Goal: Communication & Community: Participate in discussion

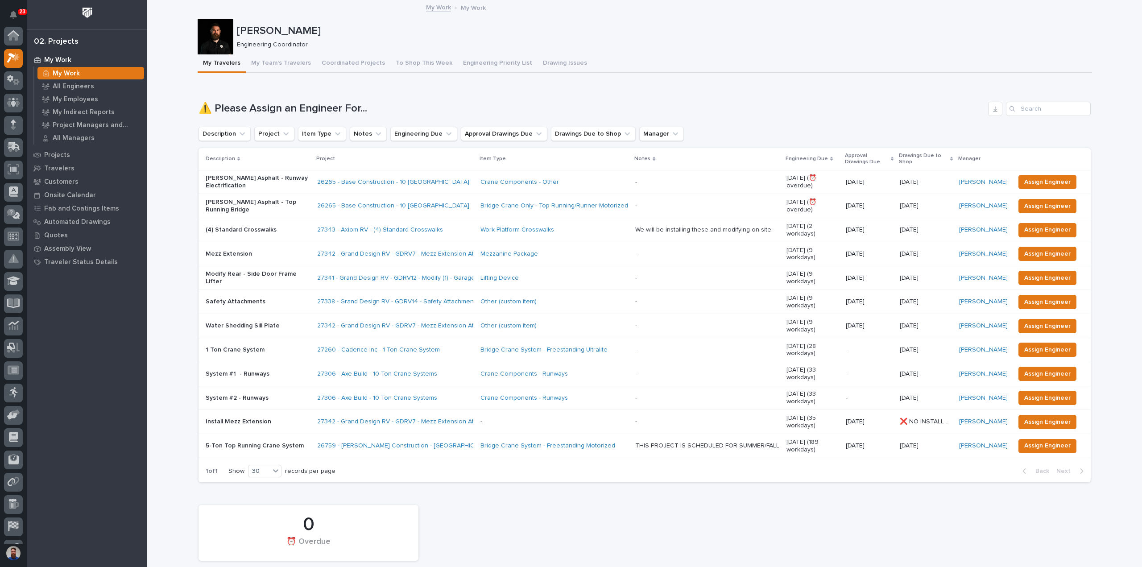
scroll to position [22, 0]
click at [717, 226] on div "We will be installing these and modifying on-site." at bounding box center [703, 230] width 137 height 8
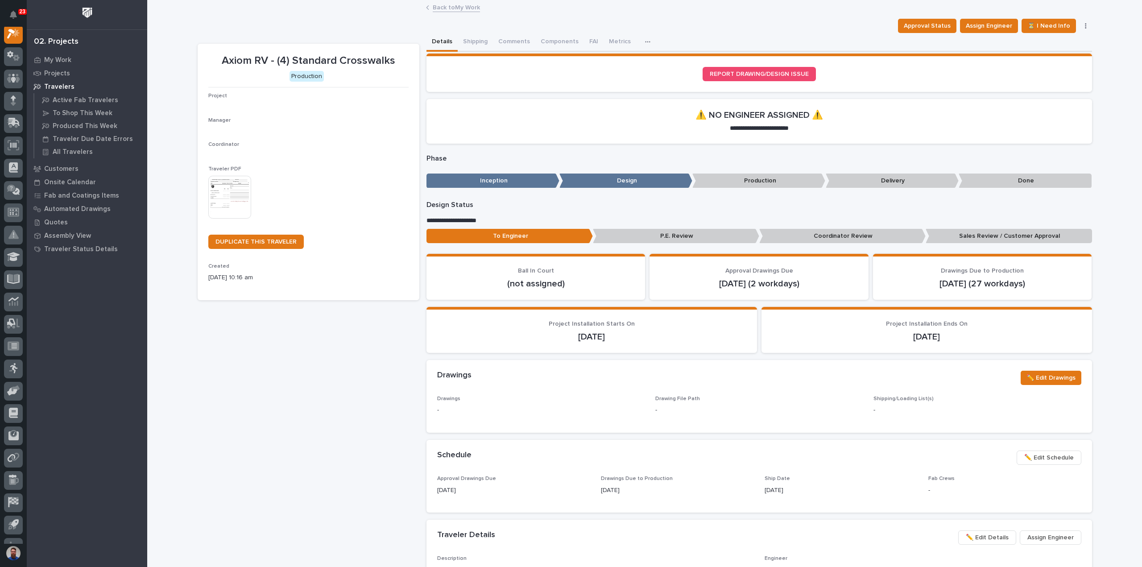
scroll to position [22, 0]
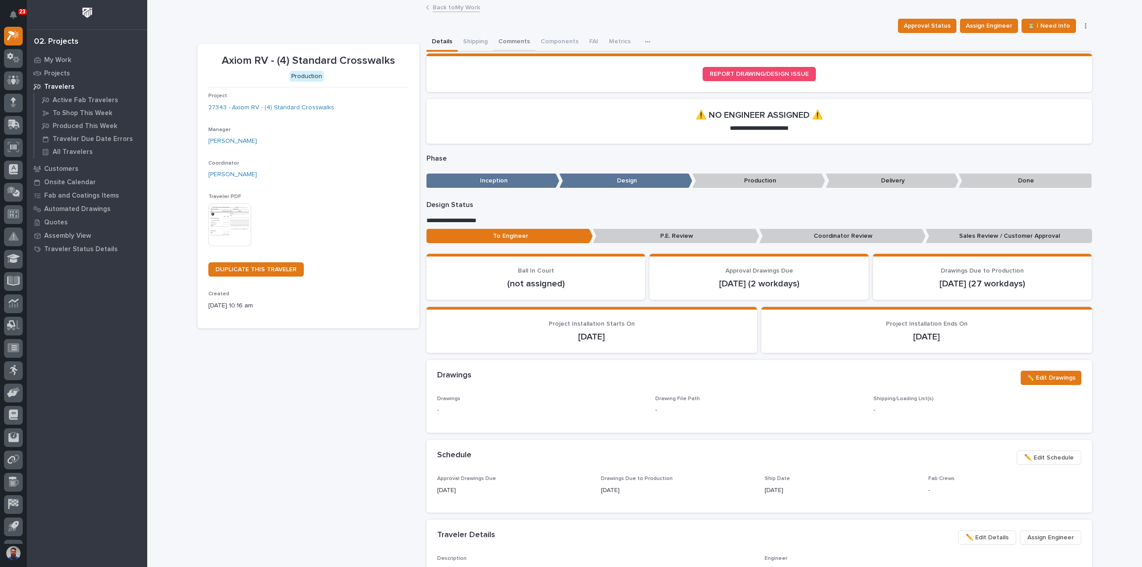
click at [513, 36] on button "Comments" at bounding box center [514, 42] width 42 height 19
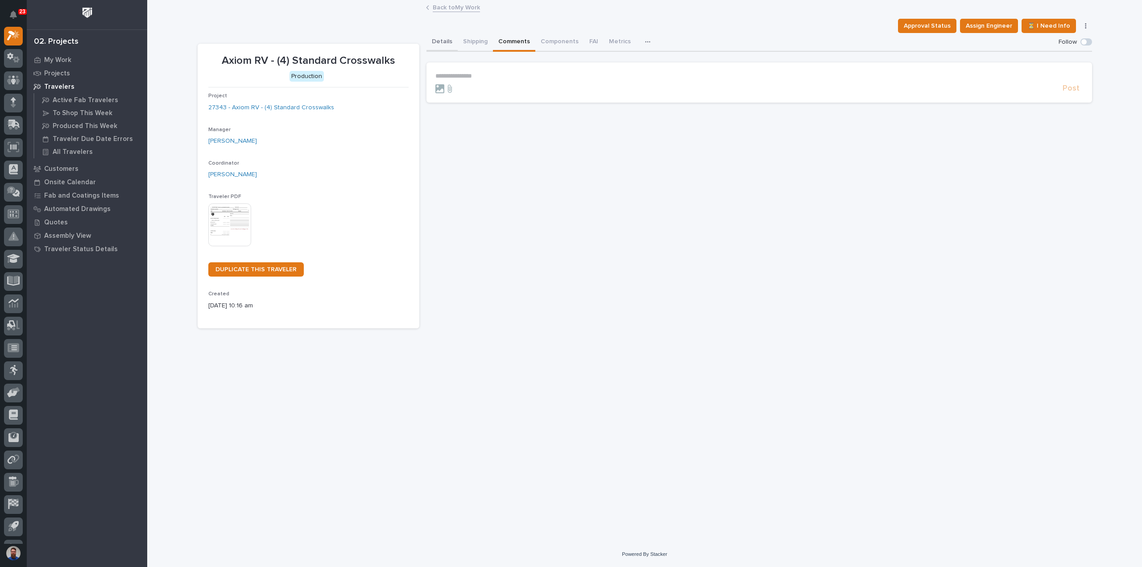
click at [443, 45] on button "Details" at bounding box center [442, 42] width 31 height 19
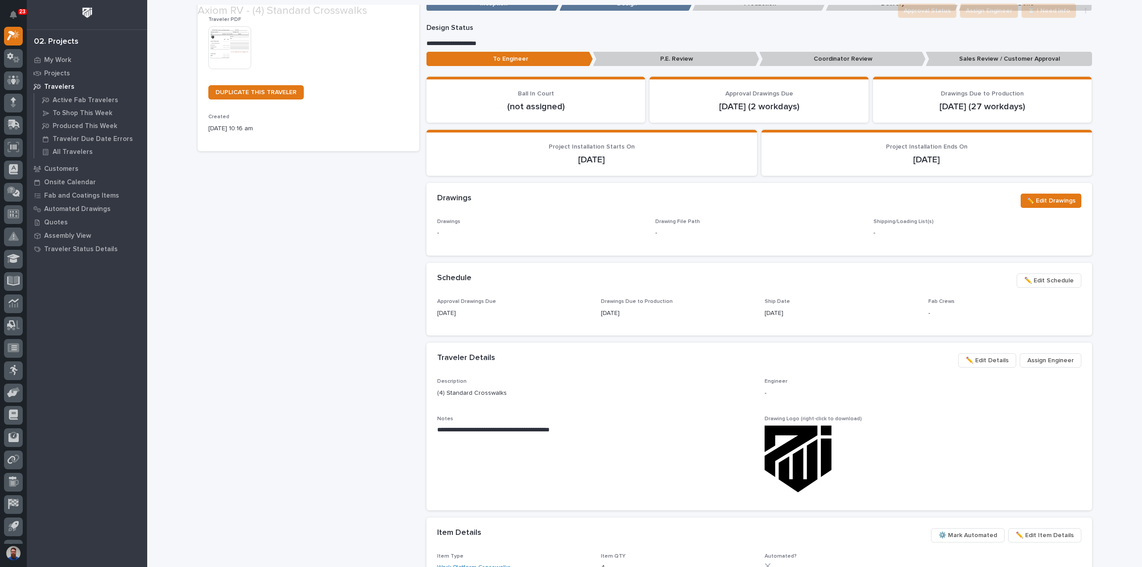
scroll to position [178, 0]
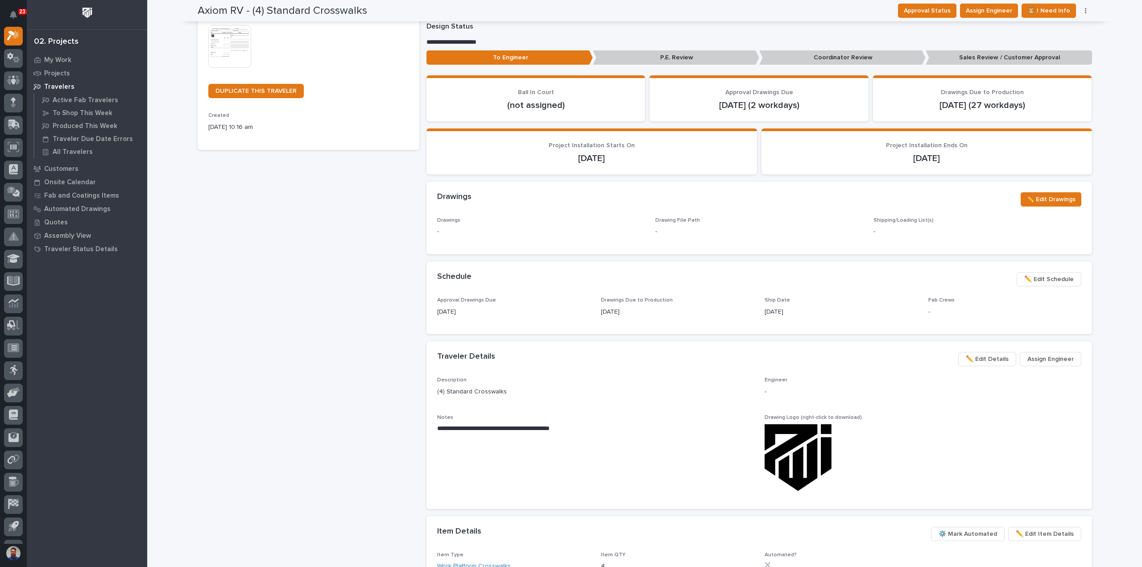
click at [1049, 357] on span "Assign Engineer" at bounding box center [1051, 359] width 46 height 11
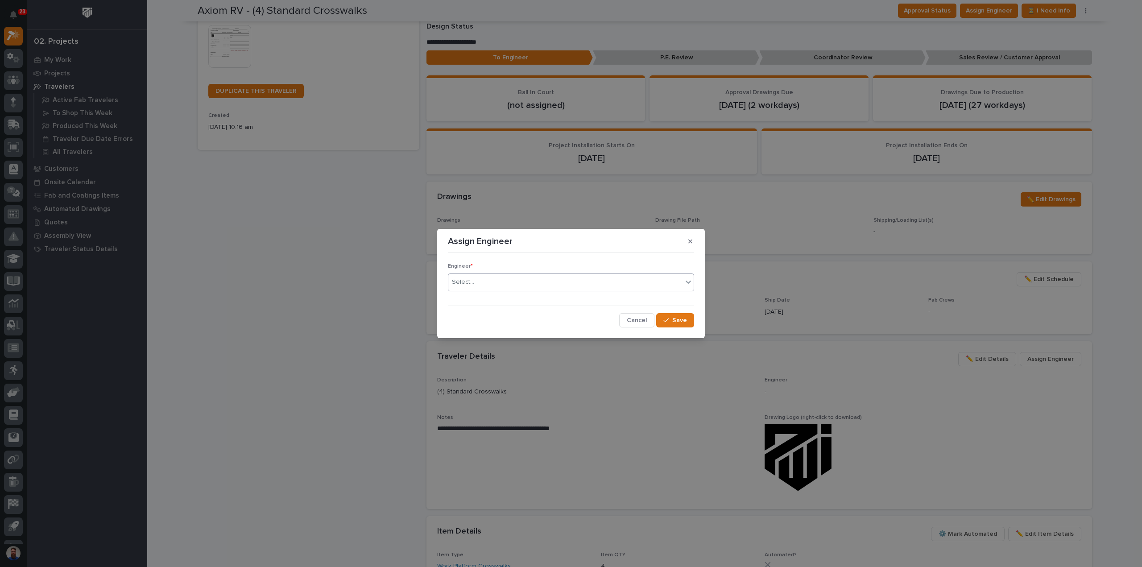
click at [476, 280] on div "Select..." at bounding box center [565, 282] width 234 height 15
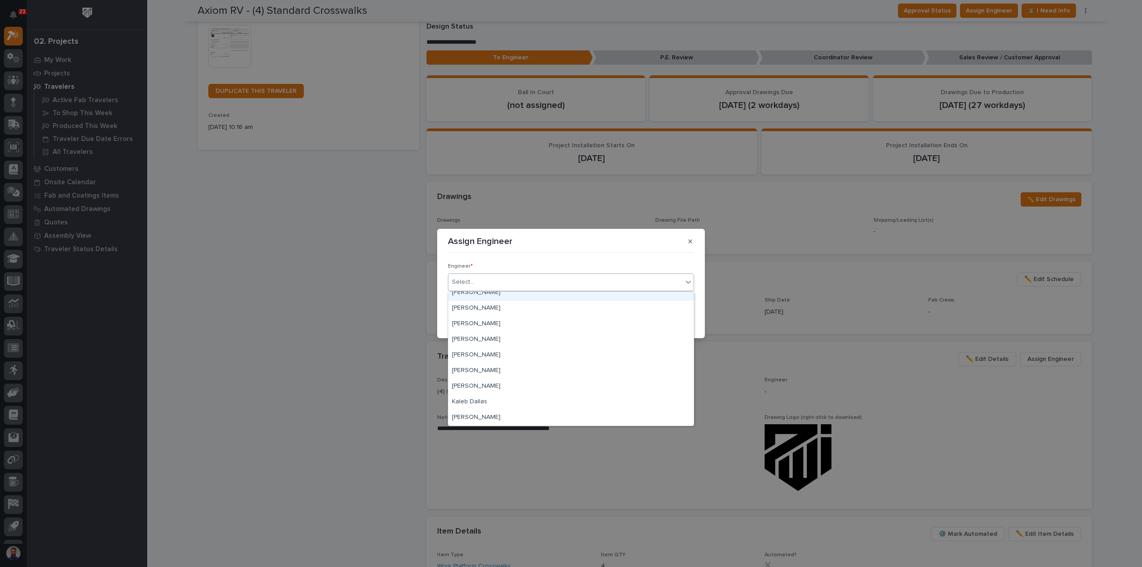
click at [491, 297] on div "[PERSON_NAME]" at bounding box center [570, 293] width 245 height 16
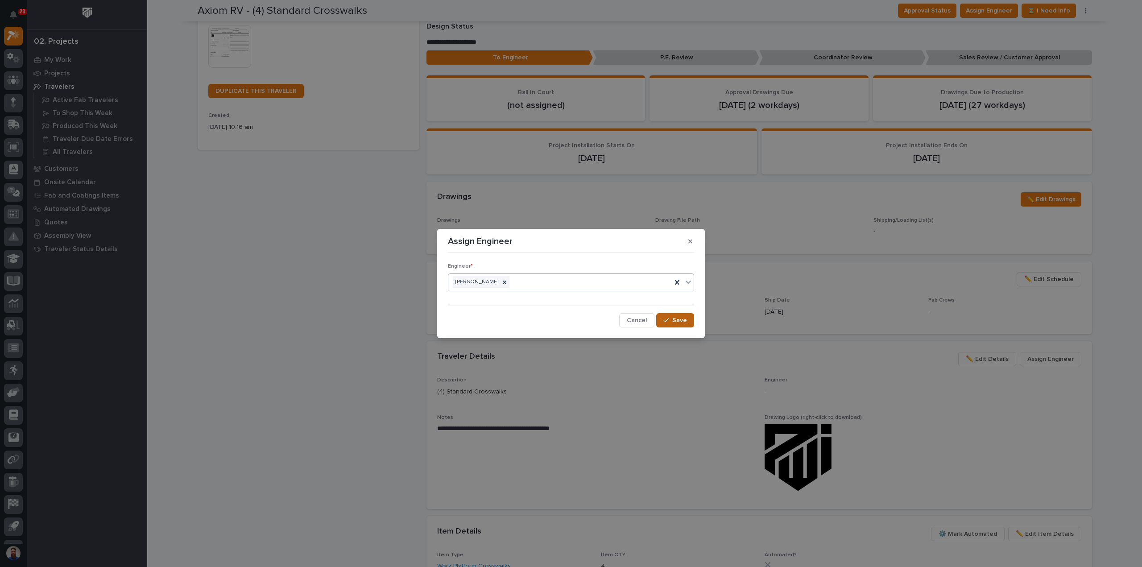
click at [671, 317] on button "Save" at bounding box center [675, 320] width 38 height 14
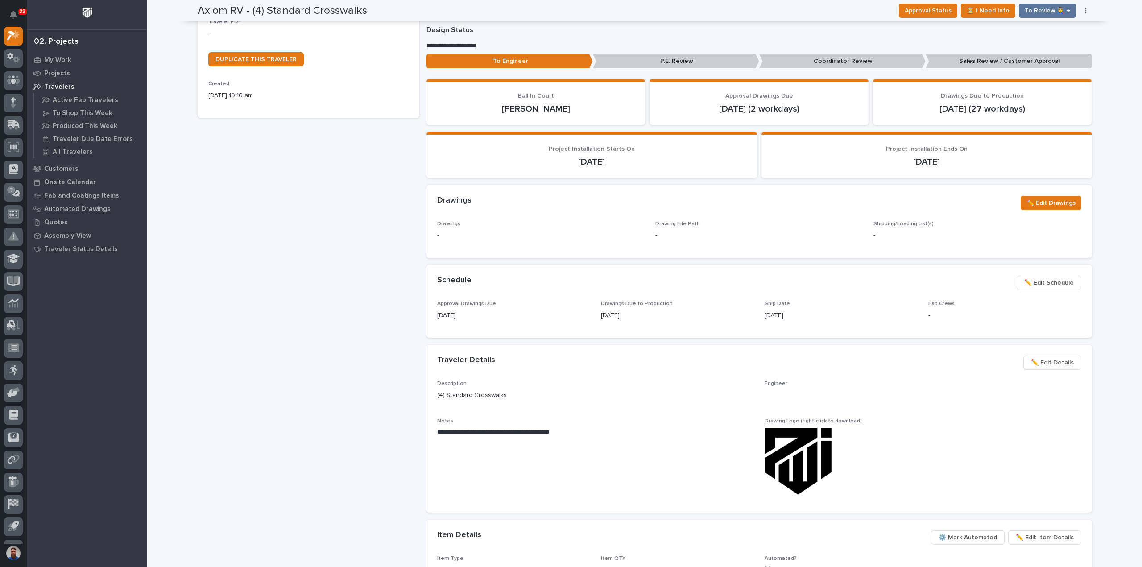
scroll to position [0, 0]
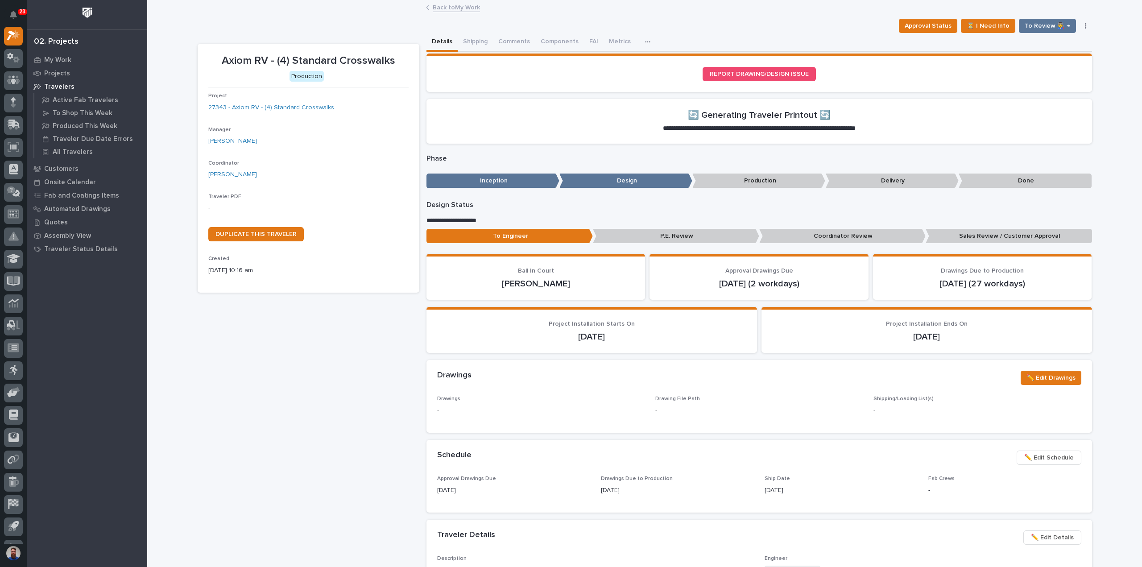
click at [453, 11] on link "Back to My Work" at bounding box center [456, 7] width 47 height 10
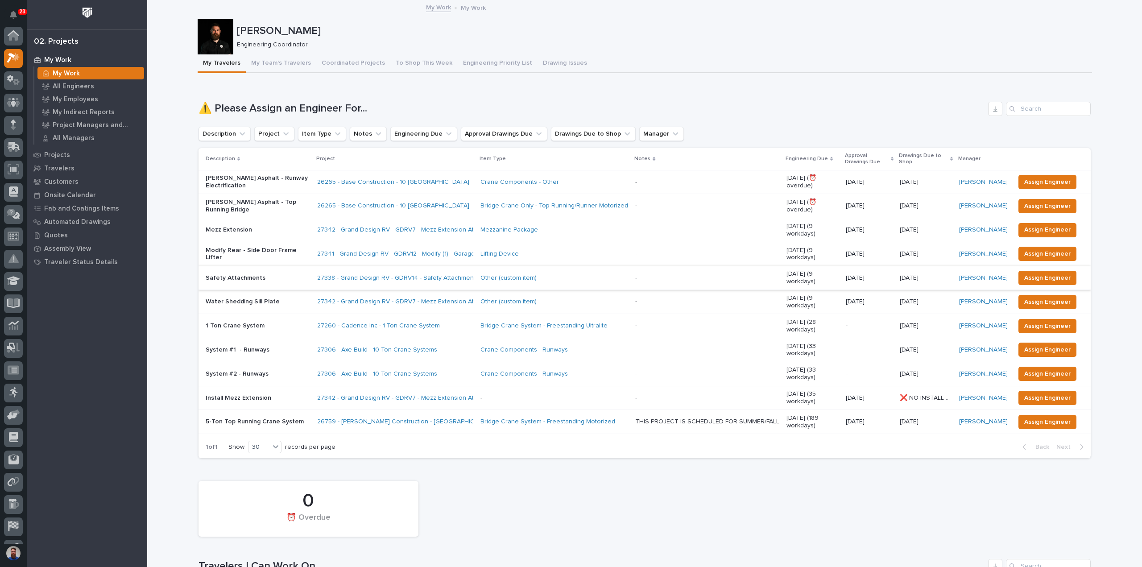
scroll to position [24, 0]
drag, startPoint x: 187, startPoint y: 12, endPoint x: 342, endPoint y: 42, distance: 157.6
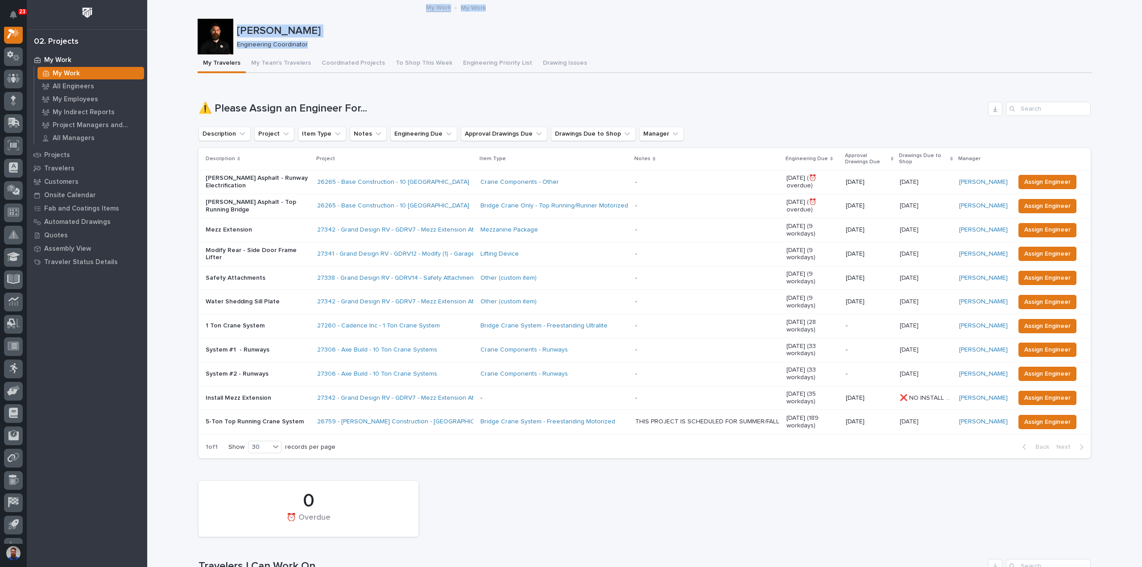
click at [346, 39] on div "Engineering Coordinator" at bounding box center [661, 43] width 848 height 9
click at [352, 41] on p "Engineering Coordinator" at bounding box center [661, 45] width 848 height 8
drag, startPoint x: 366, startPoint y: 45, endPoint x: 178, endPoint y: 23, distance: 189.2
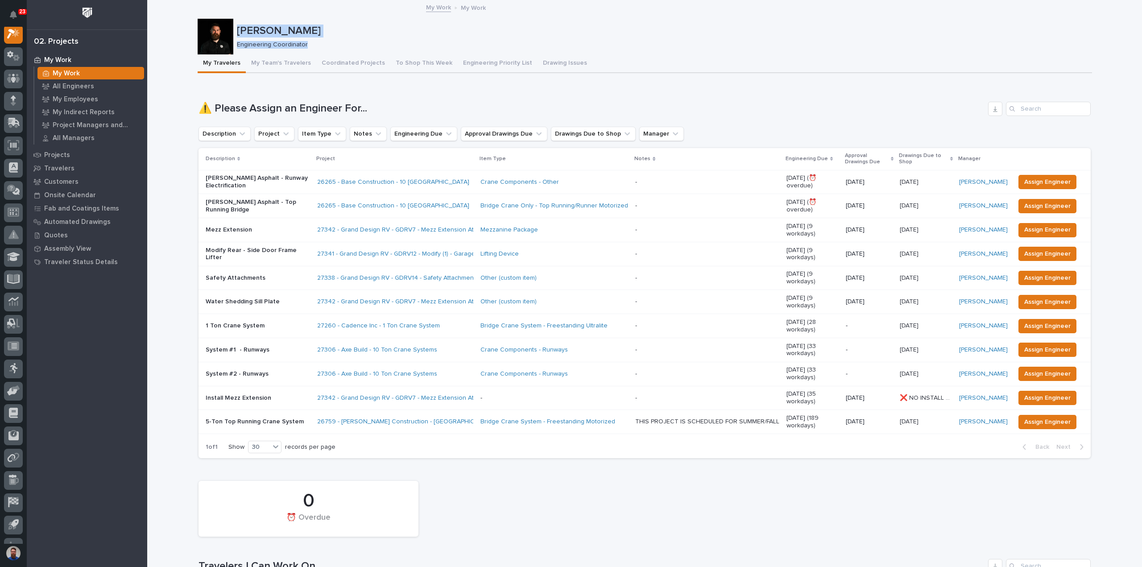
drag, startPoint x: 169, startPoint y: 23, endPoint x: 356, endPoint y: 43, distance: 188.5
click at [356, 43] on p "Engineering Coordinator" at bounding box center [661, 45] width 848 height 8
drag, startPoint x: 377, startPoint y: 47, endPoint x: 172, endPoint y: 25, distance: 206.0
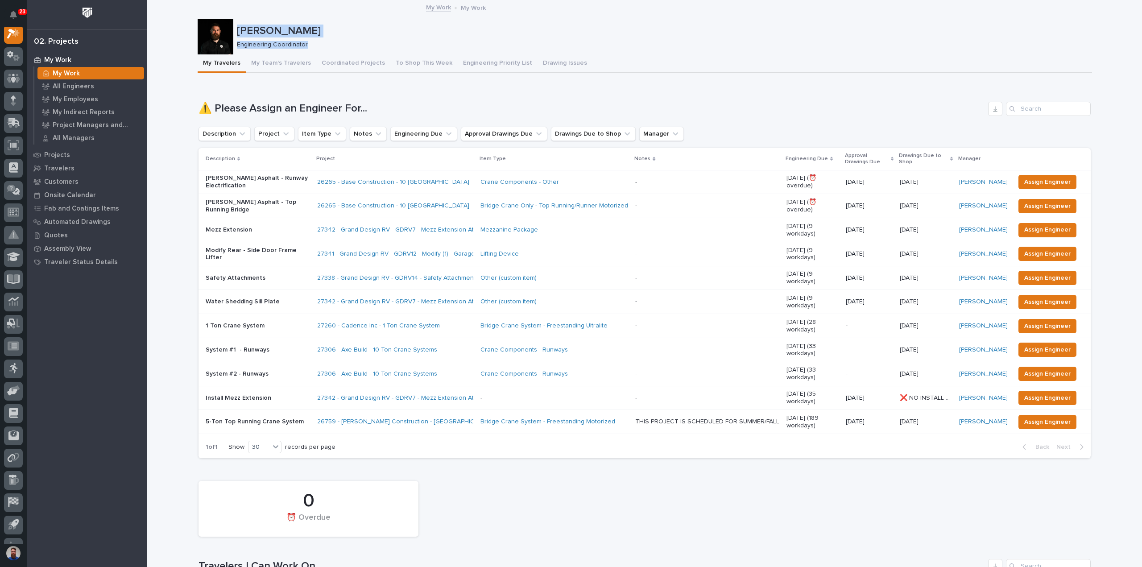
drag, startPoint x: 188, startPoint y: 24, endPoint x: 358, endPoint y: 47, distance: 171.5
click at [358, 47] on p "Engineering Coordinator" at bounding box center [661, 45] width 848 height 8
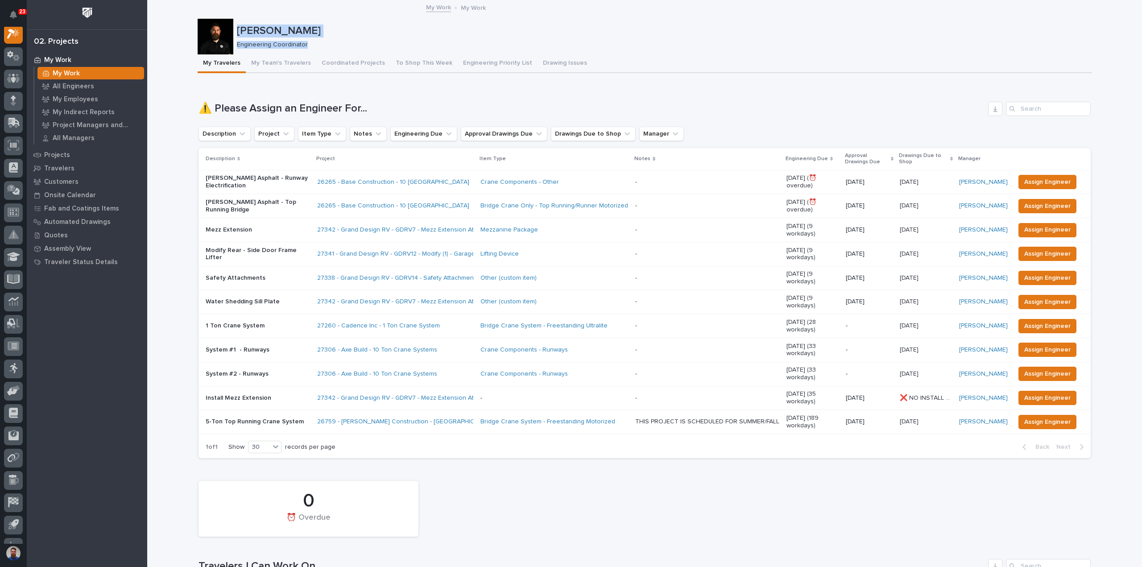
click at [360, 48] on p "Engineering Coordinator" at bounding box center [661, 45] width 848 height 8
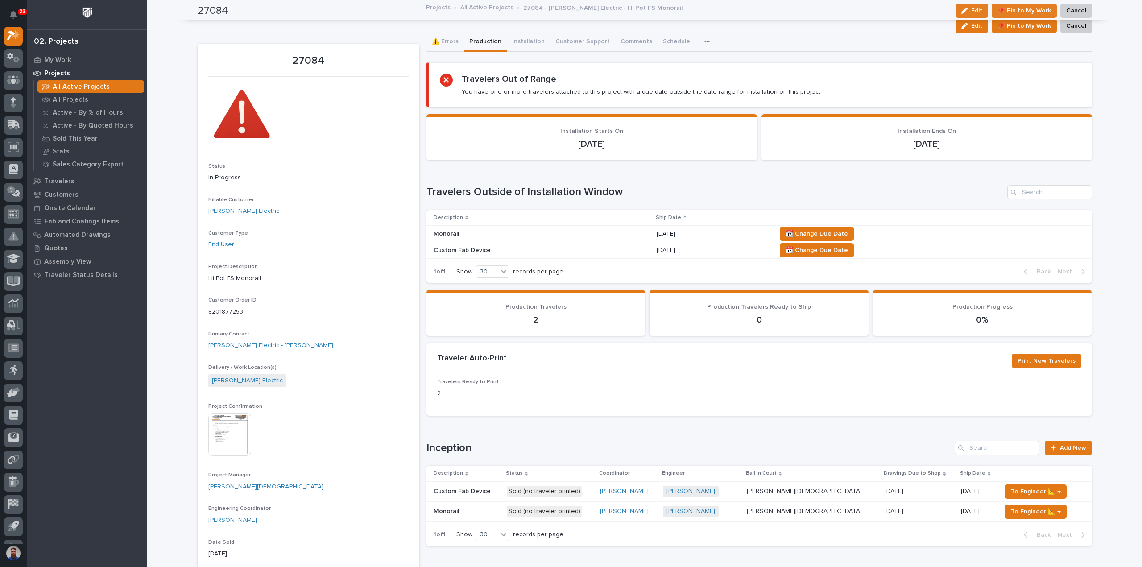
drag, startPoint x: 658, startPoint y: 241, endPoint x: 644, endPoint y: -6, distance: 247.5
click at [708, 19] on div "Edit 📌 Pin to My Work Cancel" at bounding box center [645, 26] width 895 height 14
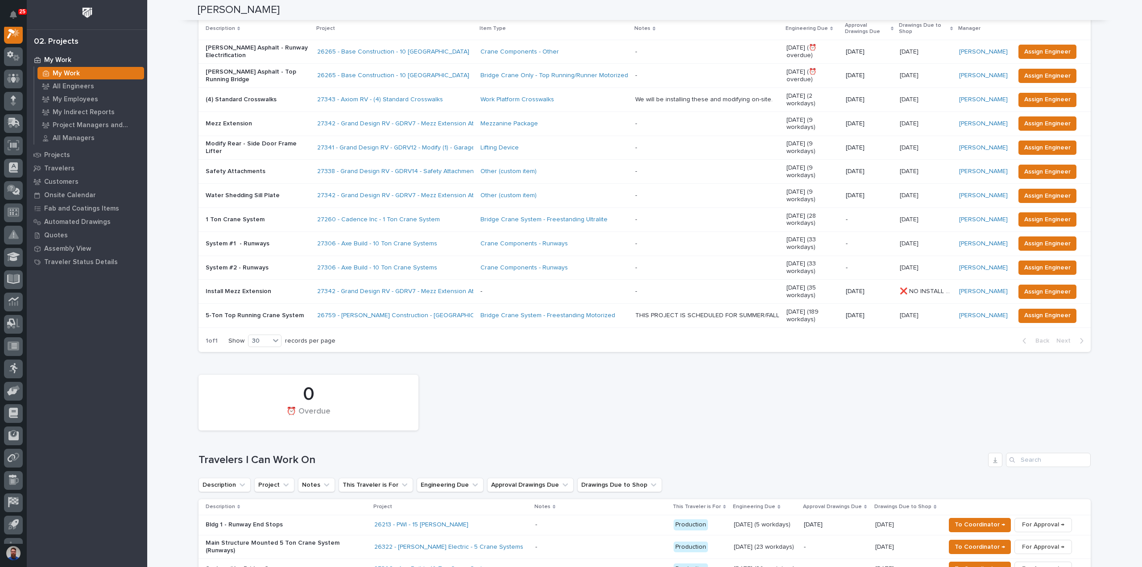
scroll to position [59, 0]
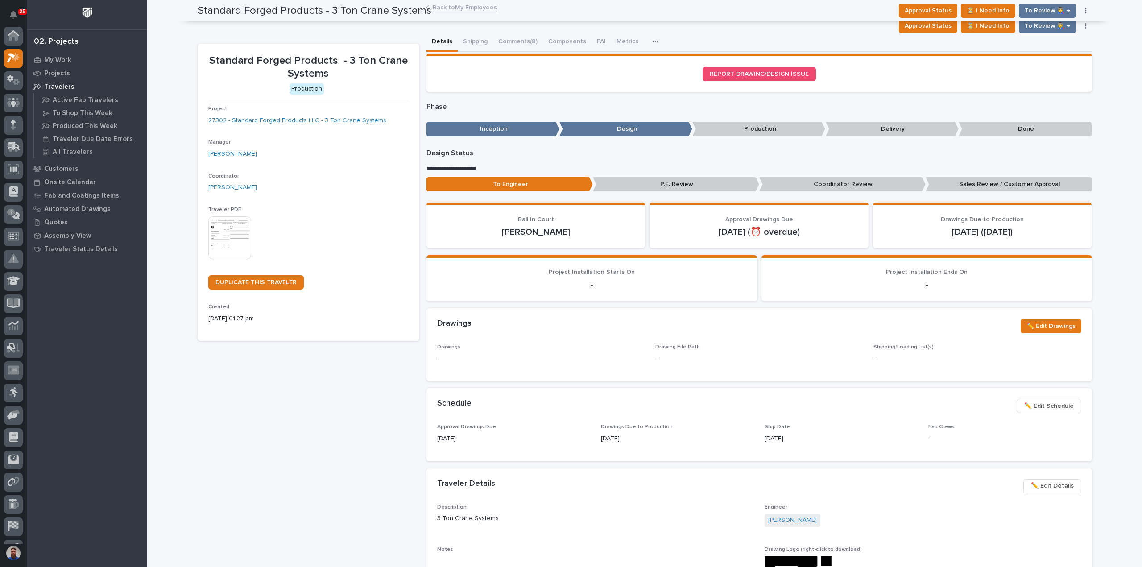
scroll to position [22, 0]
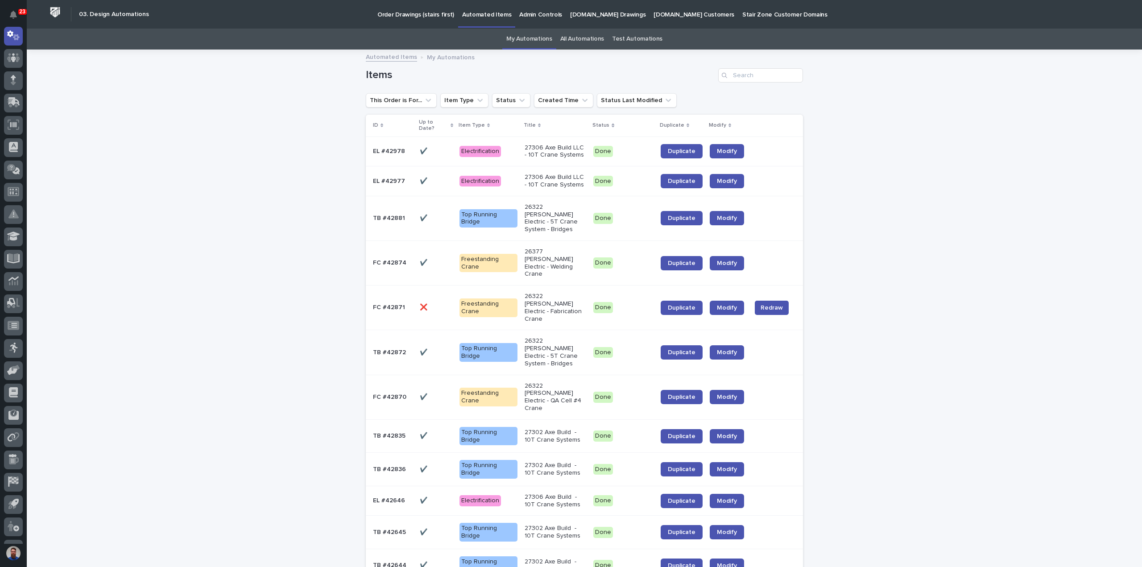
click at [418, 19] on link "Order Drawings (stairs first)" at bounding box center [415, 14] width 85 height 28
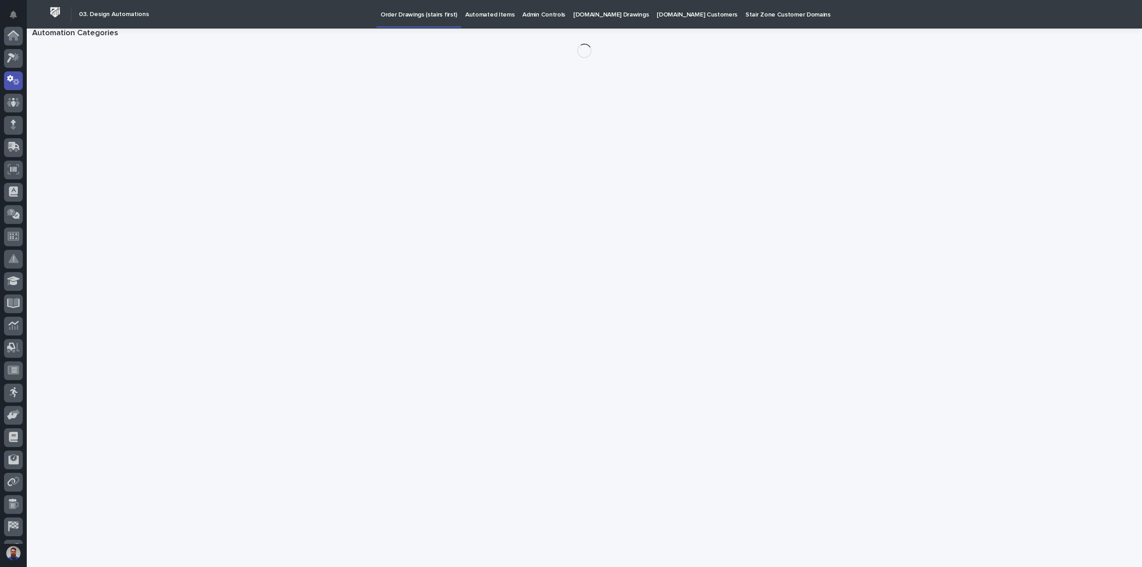
scroll to position [45, 0]
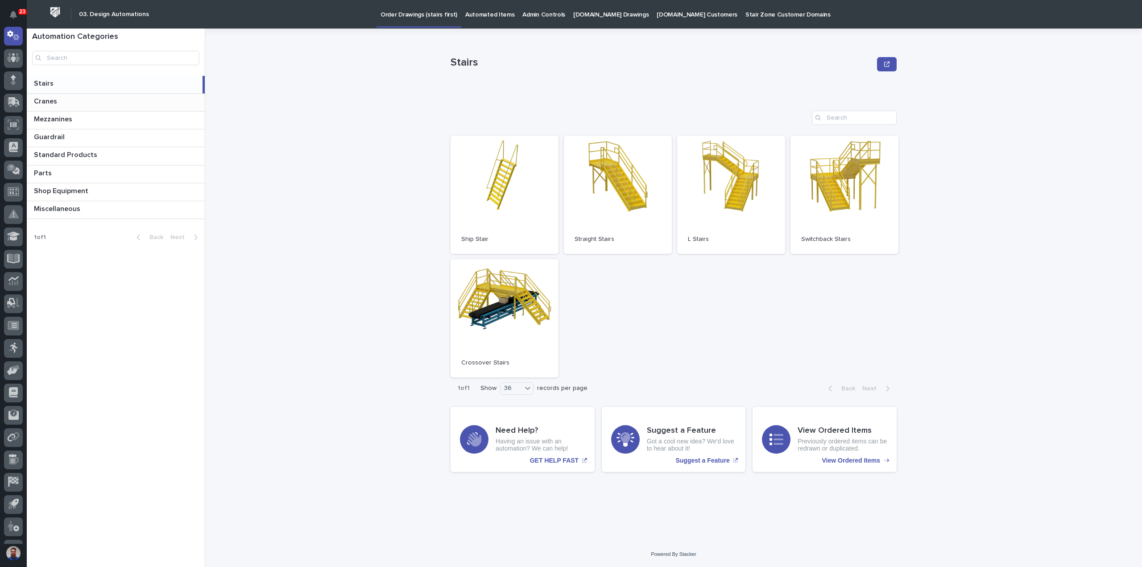
click at [94, 105] on p at bounding box center [117, 101] width 167 height 8
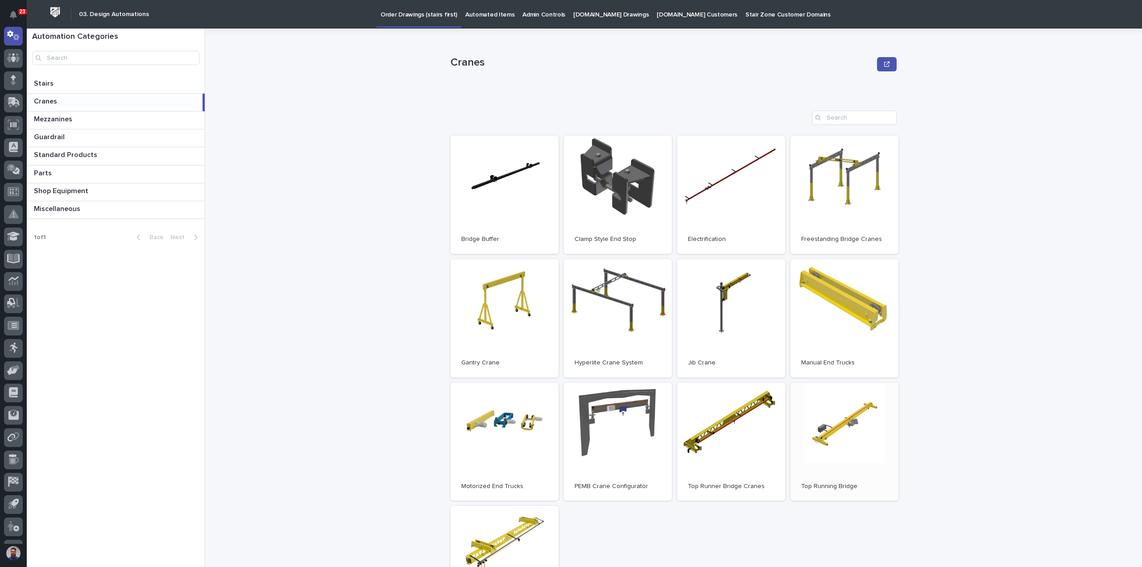
click at [847, 432] on link "Open" at bounding box center [845, 442] width 108 height 118
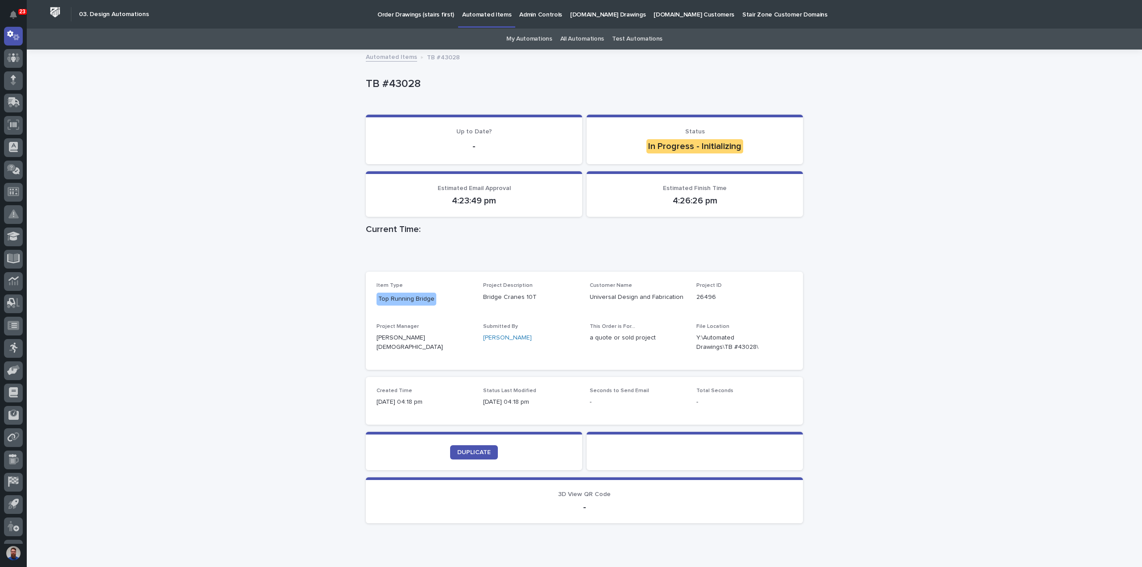
click at [833, 248] on div "Loading... Saving… Loading... Saving… TB #43028 TB #43028 Sorry, there was an e…" at bounding box center [584, 312] width 1115 height 525
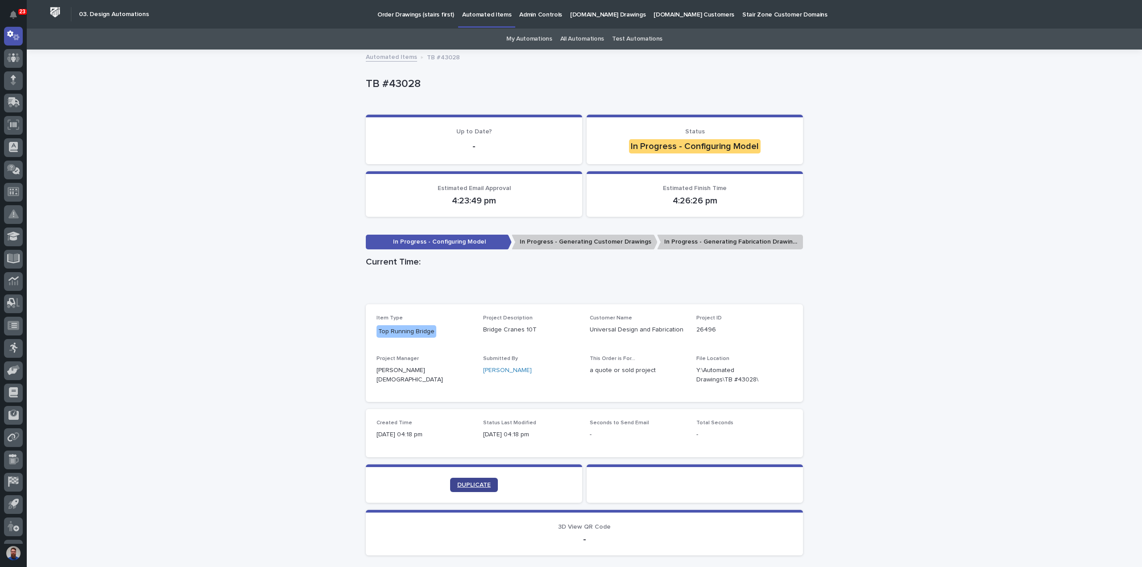
click at [485, 482] on span "DUPLICATE" at bounding box center [473, 485] width 33 height 6
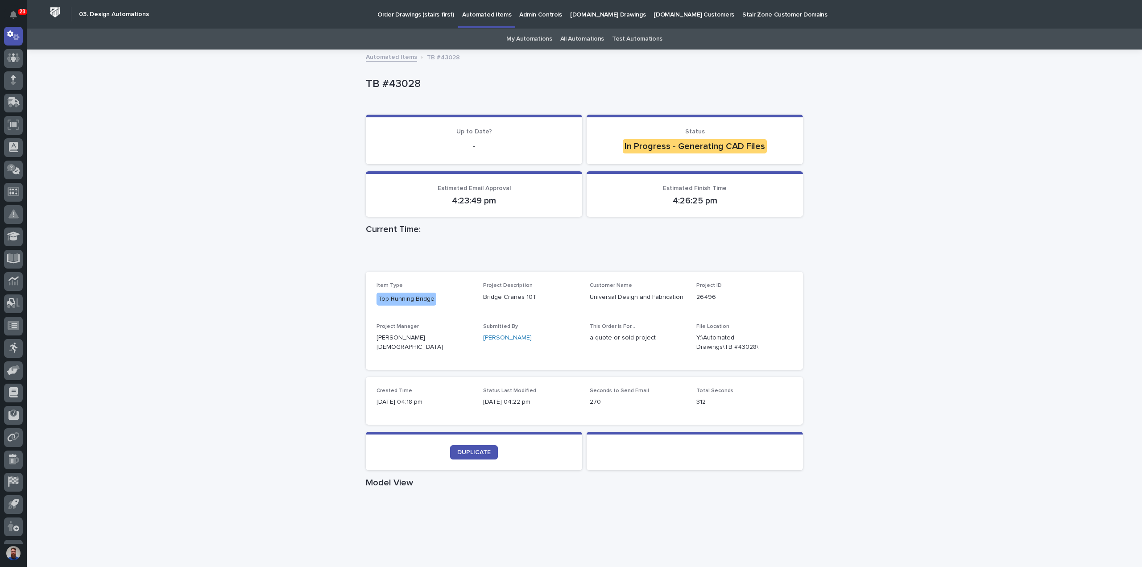
drag, startPoint x: 869, startPoint y: 232, endPoint x: 891, endPoint y: 217, distance: 25.7
click at [870, 231] on div "Loading... Saving… Loading... Saving… TB #43028 TB #43028 Sorry, there was an e…" at bounding box center [584, 492] width 1115 height 885
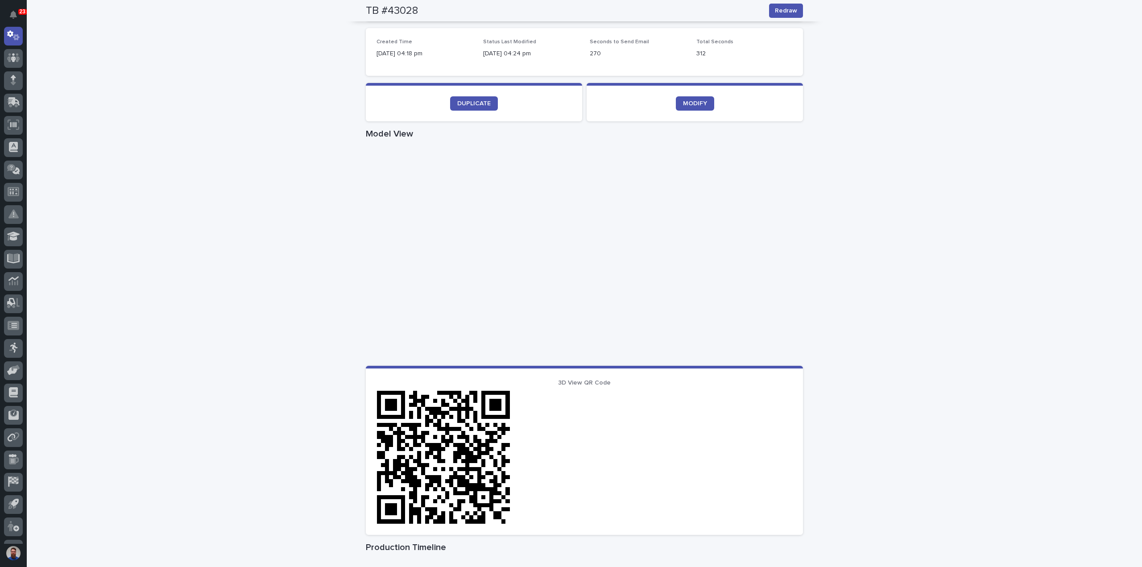
scroll to position [261, 0]
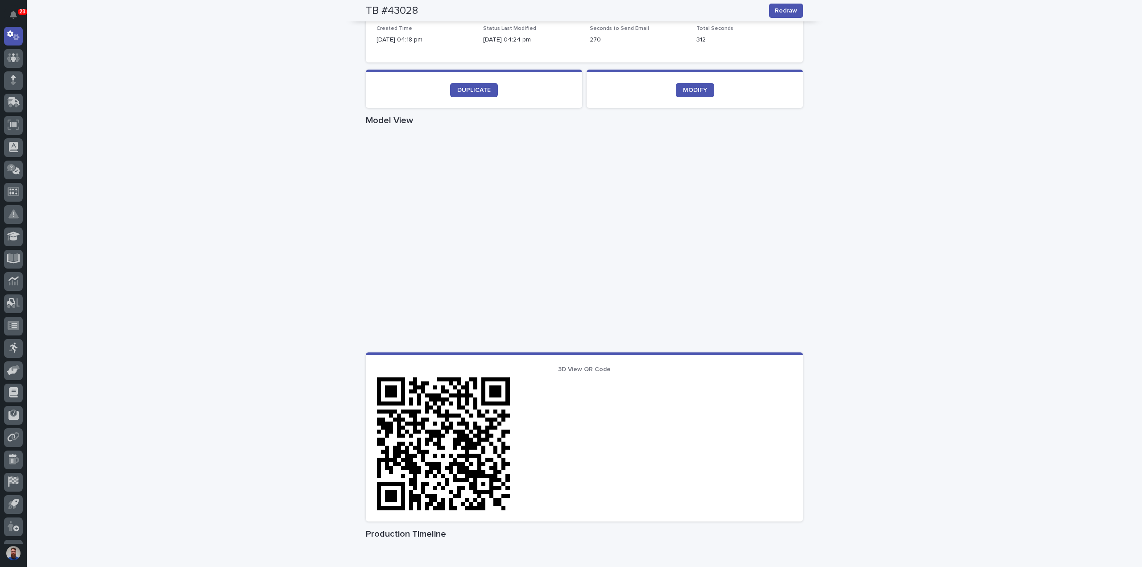
drag, startPoint x: 1026, startPoint y: 326, endPoint x: 955, endPoint y: 366, distance: 81.5
click at [1027, 326] on div "Loading... Saving… Loading... Saving… TB #43028 Redraw TB #43028 Redraw Sorry, …" at bounding box center [584, 255] width 1115 height 933
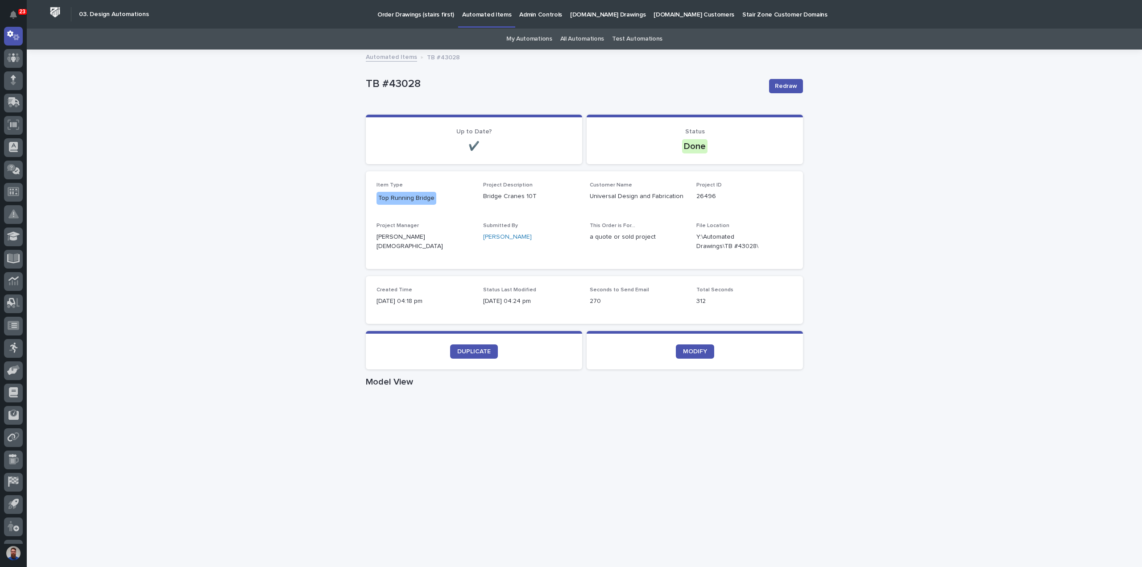
click at [905, 398] on div "Loading... Saving… Loading... Saving… TB #43028 Redraw TB #43028 Redraw Sorry, …" at bounding box center [584, 516] width 1115 height 933
click at [931, 264] on div "Loading... Saving… Loading... Saving… TB #43028 Redraw TB #43028 Redraw Sorry, …" at bounding box center [584, 516] width 1115 height 933
click at [914, 257] on div "Loading... Saving… Loading... Saving… TB #43028 Redraw TB #43028 Redraw Sorry, …" at bounding box center [584, 516] width 1115 height 933
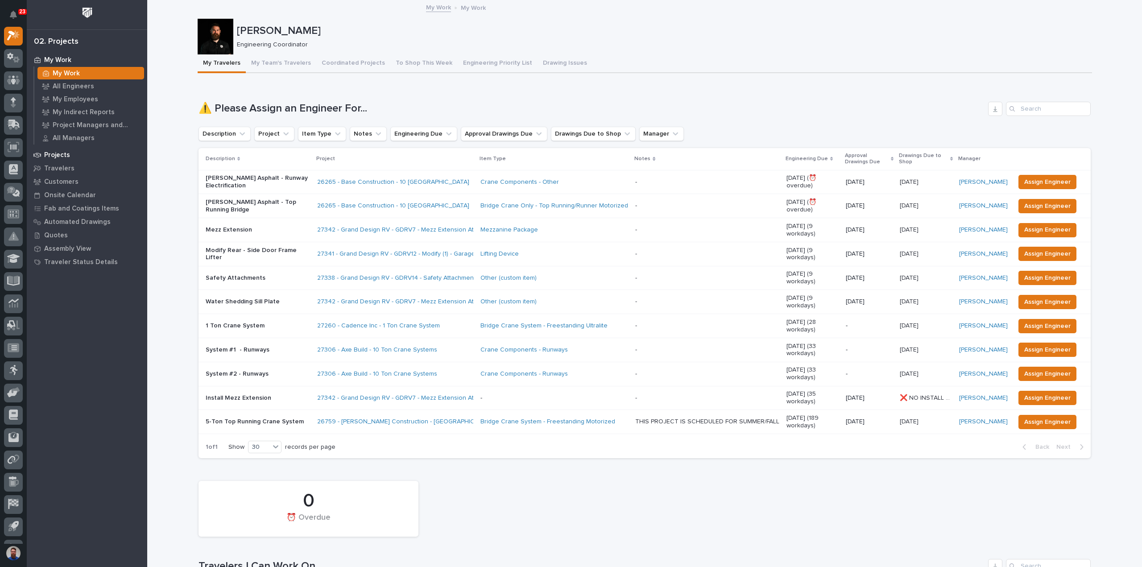
click at [55, 157] on p "Projects" at bounding box center [57, 155] width 26 height 8
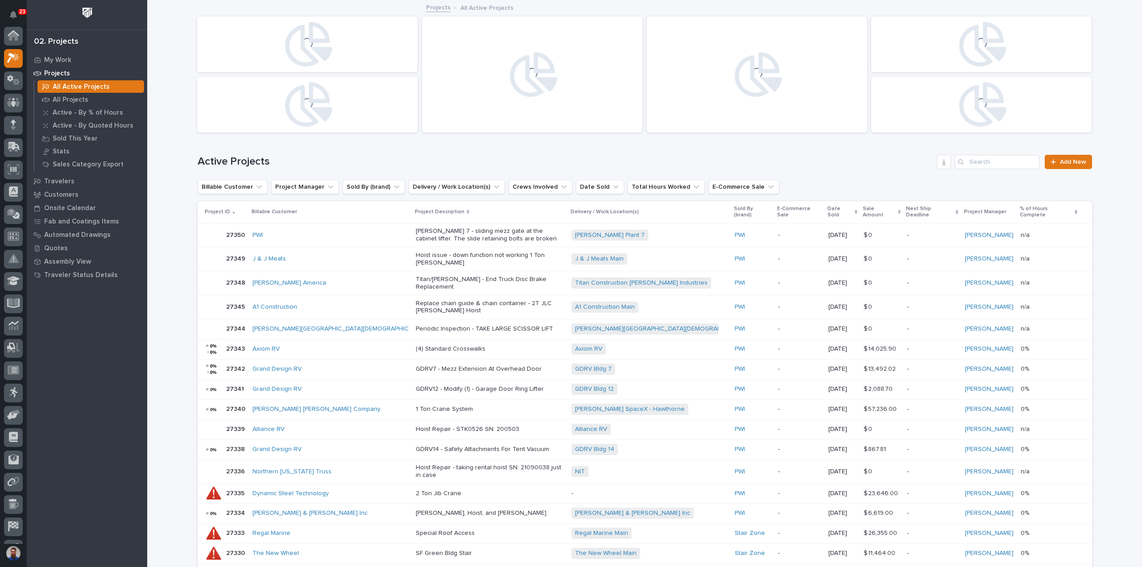
scroll to position [22, 0]
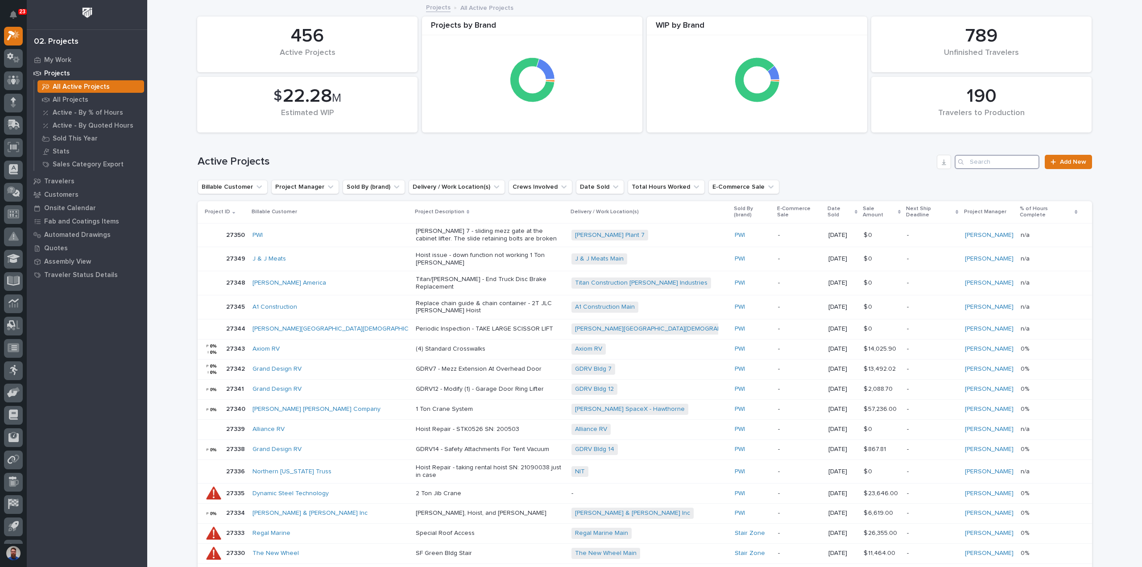
click at [984, 166] on input "Search" at bounding box center [997, 162] width 85 height 14
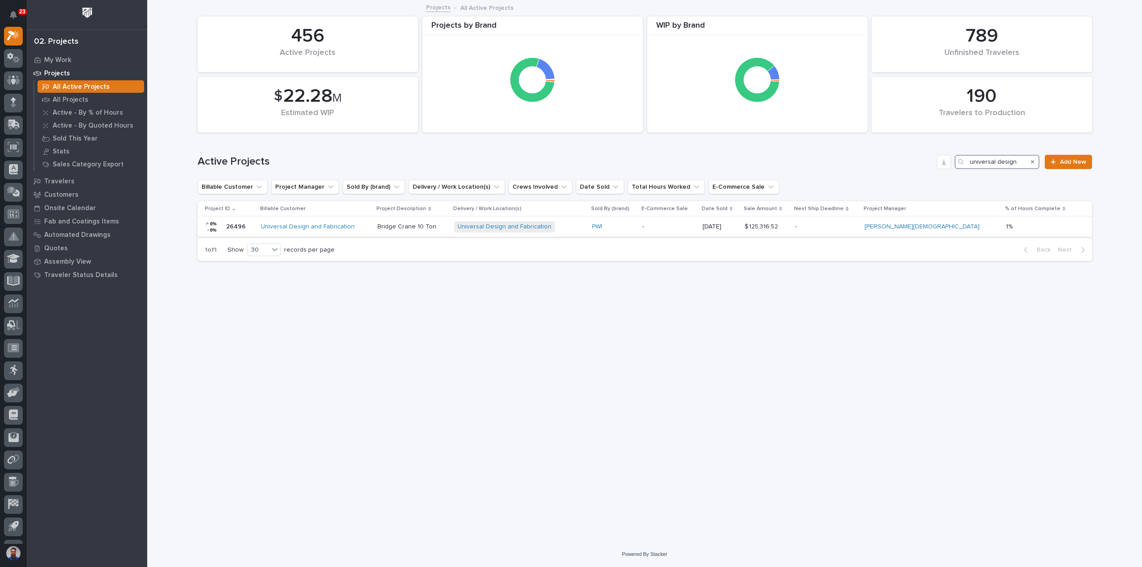
type input "universal design"
click at [371, 230] on div "Universal Design and Fabrication" at bounding box center [316, 227] width 110 height 8
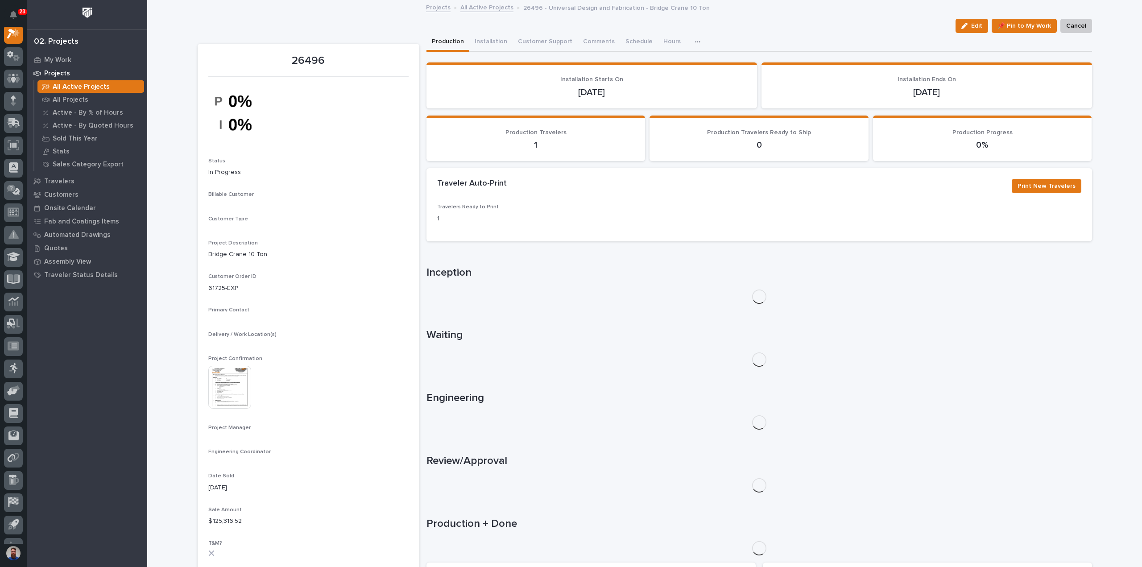
scroll to position [22, 0]
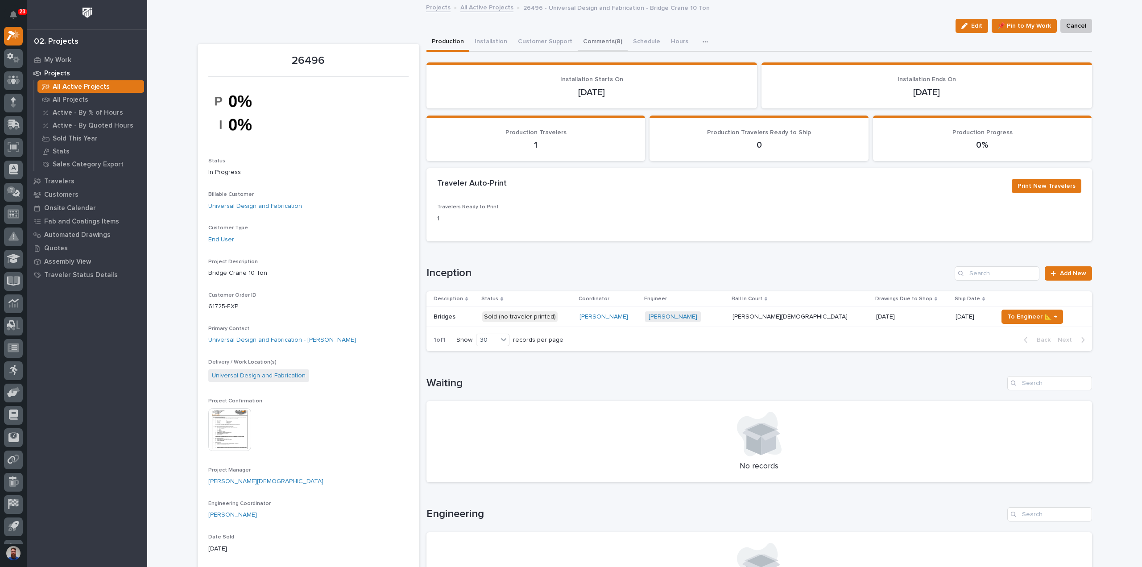
click at [593, 39] on button "Comments (8)" at bounding box center [603, 42] width 50 height 19
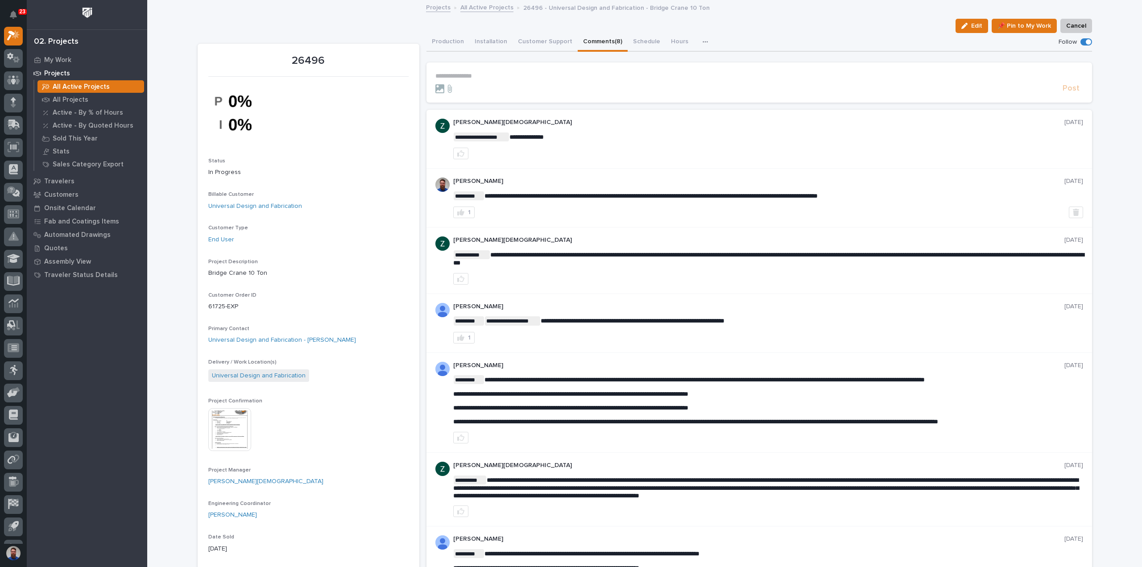
click at [492, 75] on p "**********" at bounding box center [759, 76] width 648 height 8
click at [489, 74] on p "**********" at bounding box center [759, 76] width 648 height 8
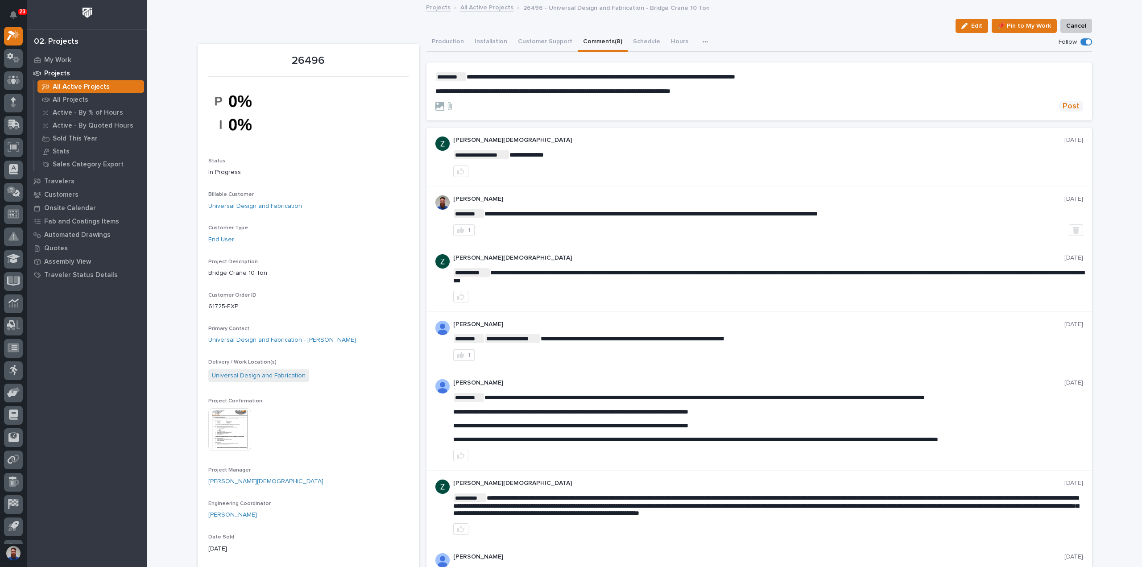
click at [1065, 108] on span "Post" at bounding box center [1071, 106] width 17 height 10
